Goal: Find specific page/section: Find specific page/section

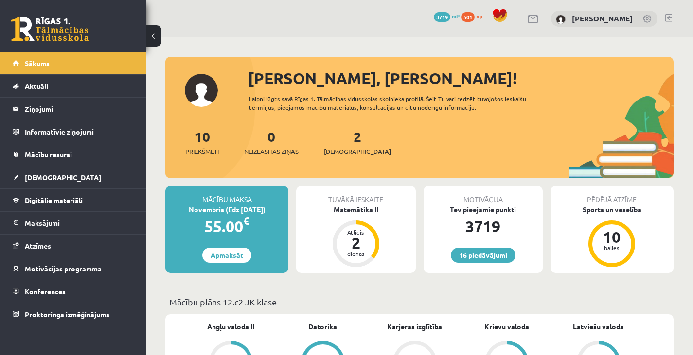
click at [117, 63] on link "Sākums" at bounding box center [73, 63] width 121 height 22
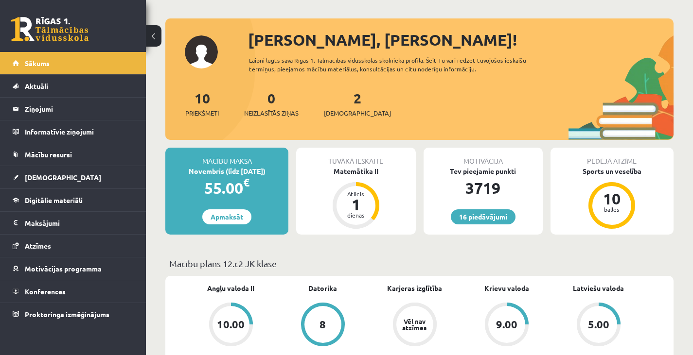
scroll to position [41, 0]
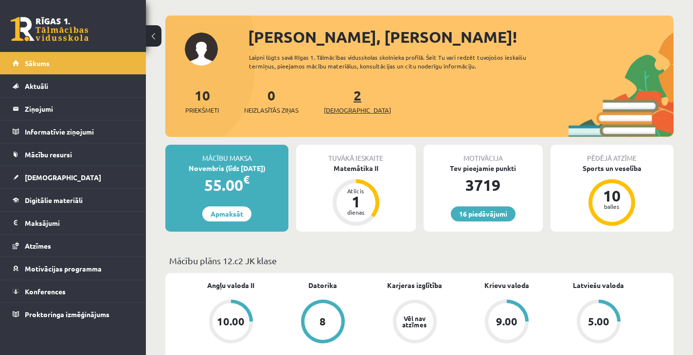
click at [340, 92] on link "2 Ieskaites" at bounding box center [357, 101] width 67 height 29
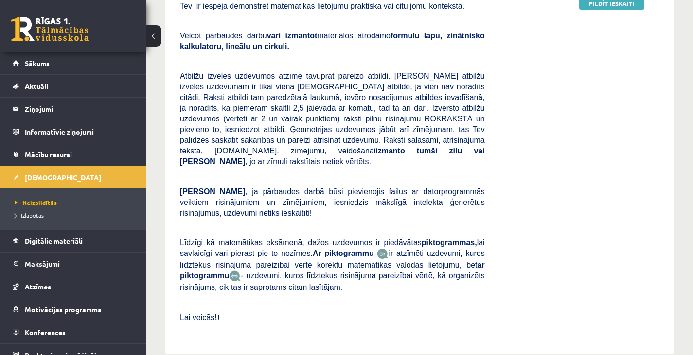
scroll to position [357, 0]
click at [90, 61] on link "Sākums" at bounding box center [73, 63] width 121 height 22
